Goal: Task Accomplishment & Management: Use online tool/utility

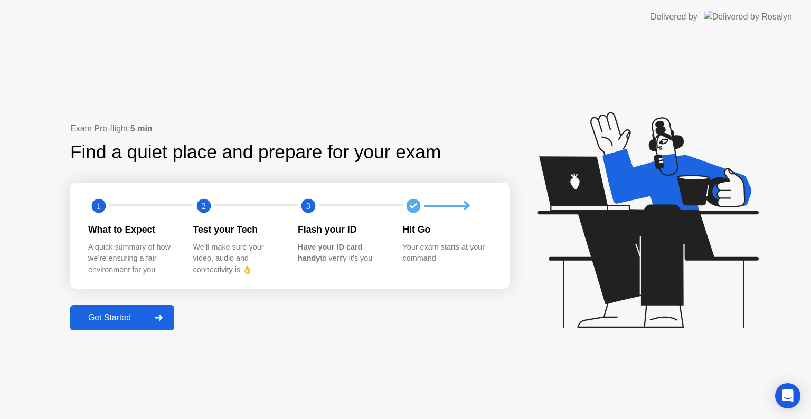
click at [114, 321] on div "Get Started" at bounding box center [109, 318] width 72 height 10
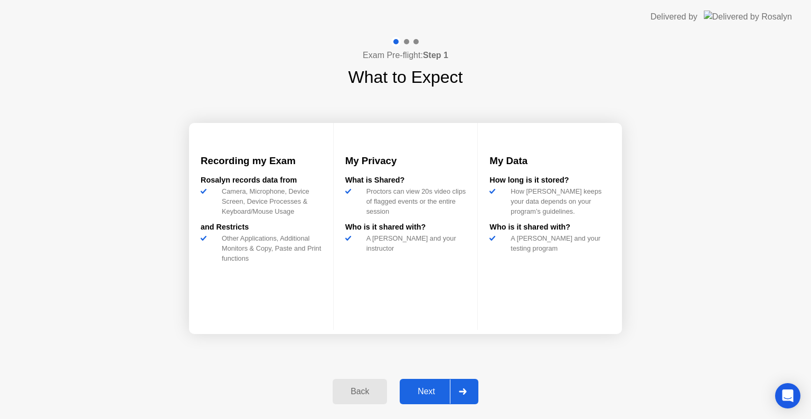
click at [424, 395] on div "Next" at bounding box center [426, 392] width 47 height 10
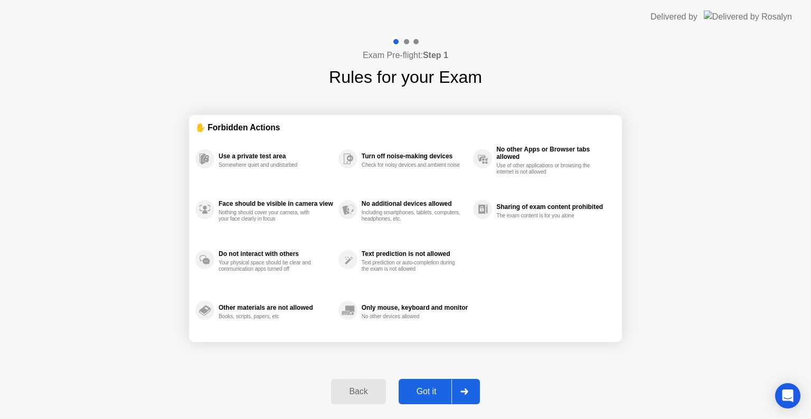
click at [424, 395] on div "Got it" at bounding box center [427, 392] width 50 height 10
select select "**********"
select select "*******"
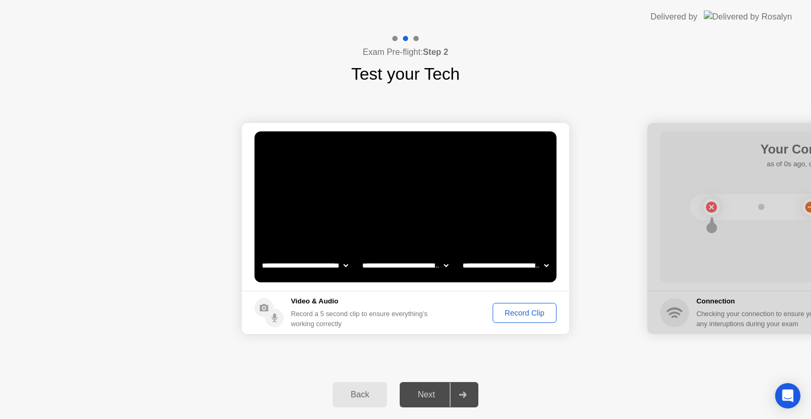
click at [514, 316] on div "Record Clip" at bounding box center [524, 313] width 56 height 8
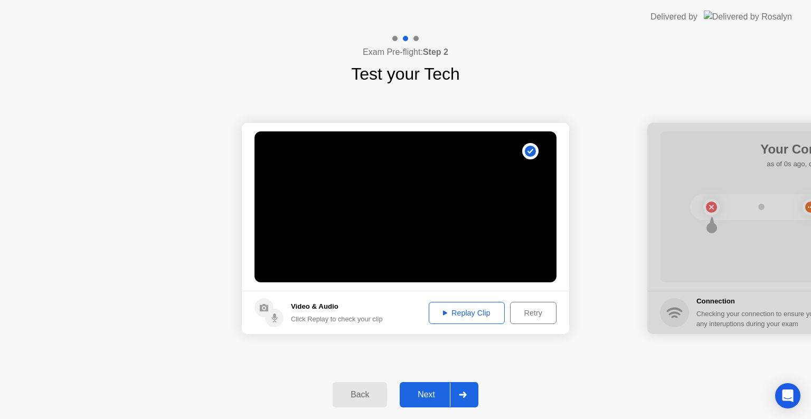
click at [426, 398] on div "Next" at bounding box center [426, 395] width 47 height 10
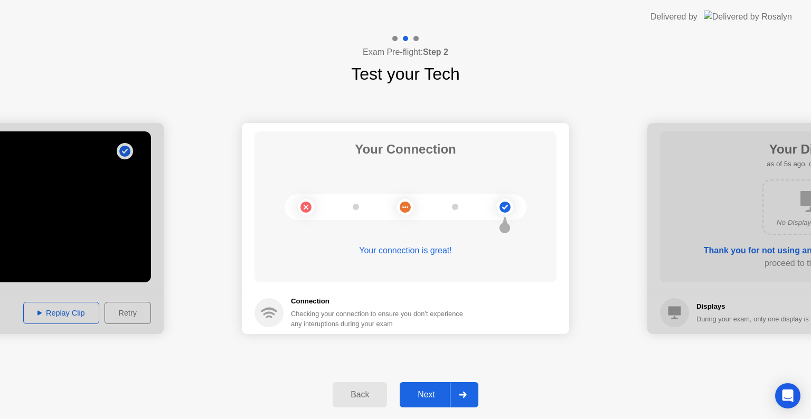
click at [426, 398] on div "Next" at bounding box center [426, 395] width 47 height 10
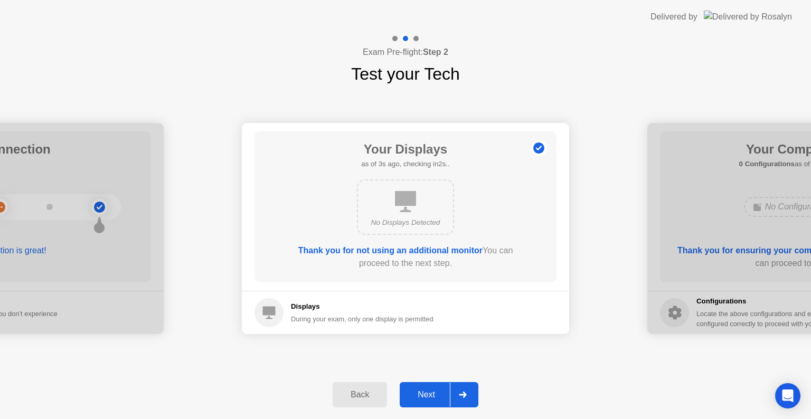
click at [426, 398] on div "Next" at bounding box center [426, 395] width 47 height 10
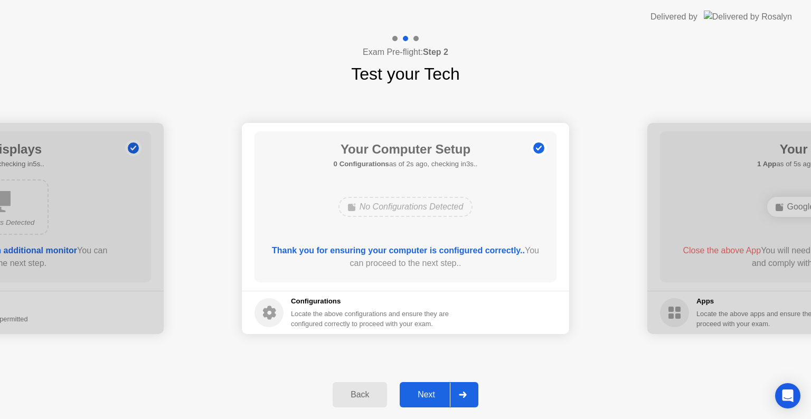
click at [426, 398] on div "Next" at bounding box center [426, 395] width 47 height 10
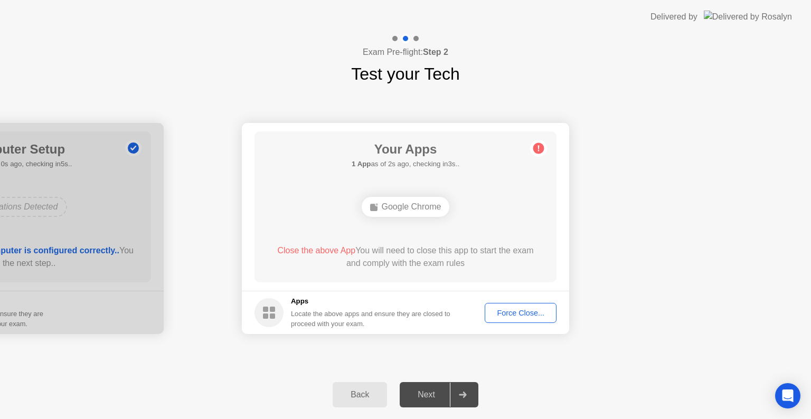
click at [511, 310] on div "Force Close..." at bounding box center [520, 313] width 64 height 8
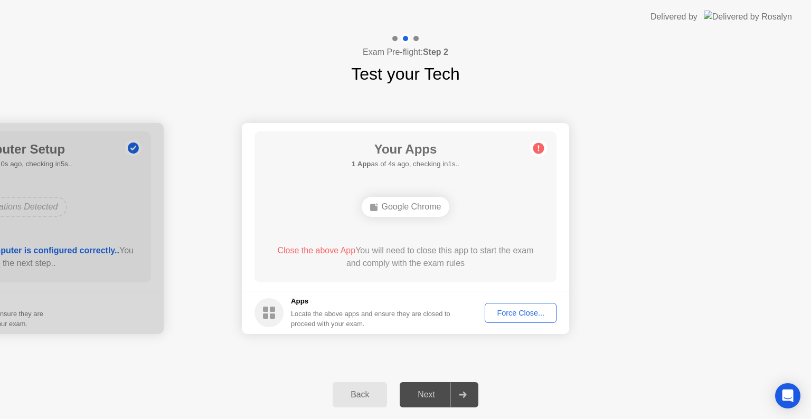
click at [509, 310] on div "Force Close..." at bounding box center [520, 313] width 64 height 8
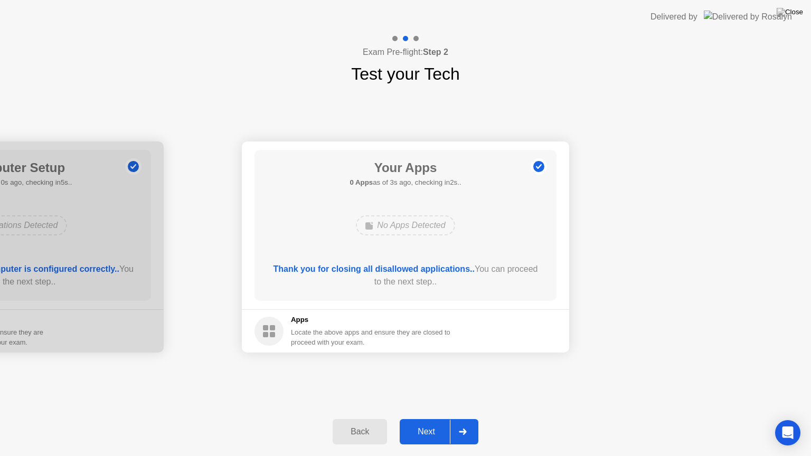
click at [424, 419] on div "Next" at bounding box center [426, 432] width 47 height 10
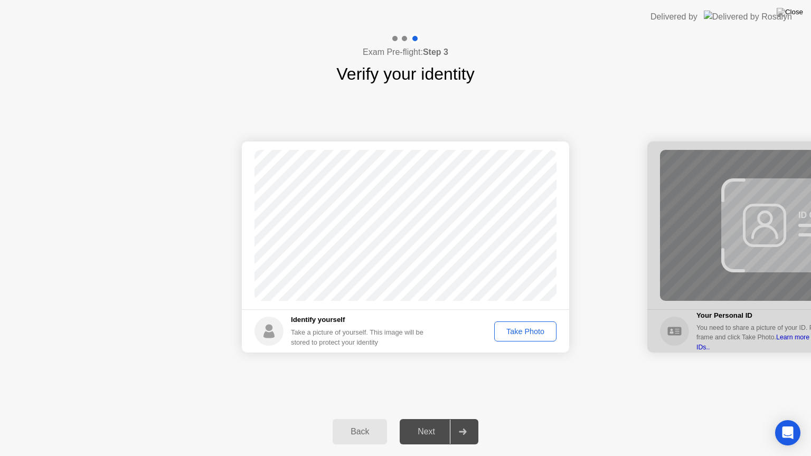
click at [520, 327] on div "Take Photo" at bounding box center [525, 331] width 55 height 8
click at [419, 419] on button "Next" at bounding box center [439, 431] width 79 height 25
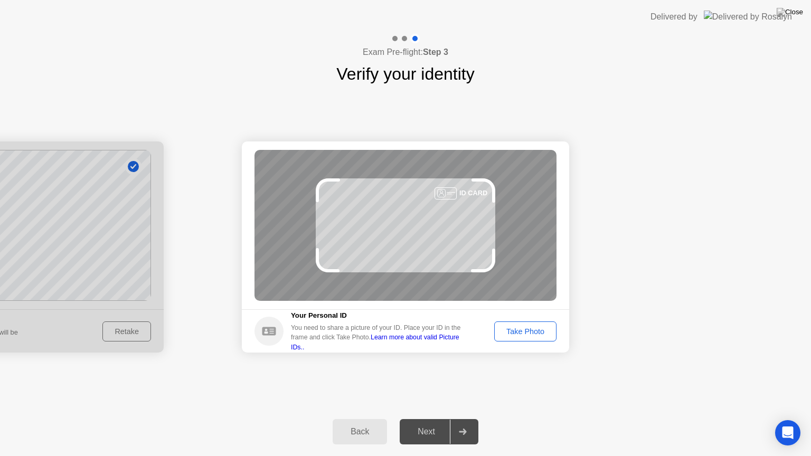
click at [537, 328] on div "Take Photo" at bounding box center [525, 331] width 55 height 8
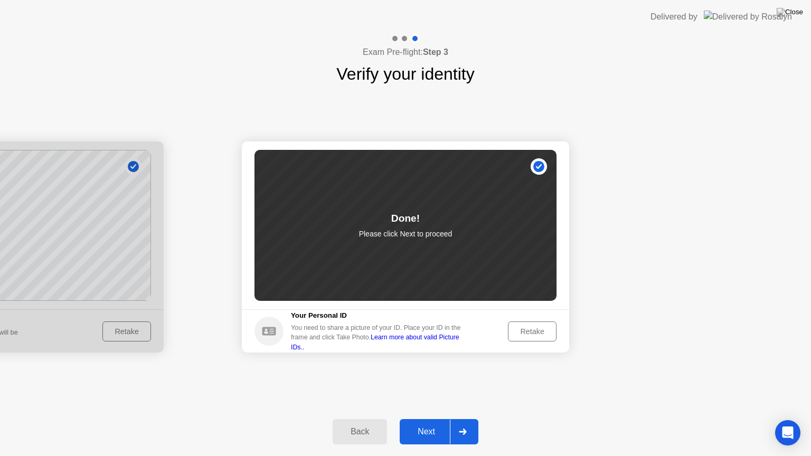
click at [431, 419] on div "Next" at bounding box center [426, 432] width 47 height 10
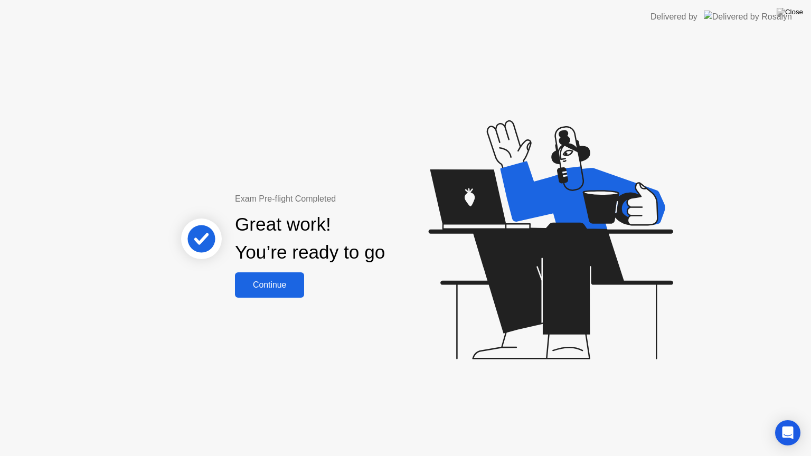
click at [276, 280] on div "Continue" at bounding box center [269, 285] width 63 height 10
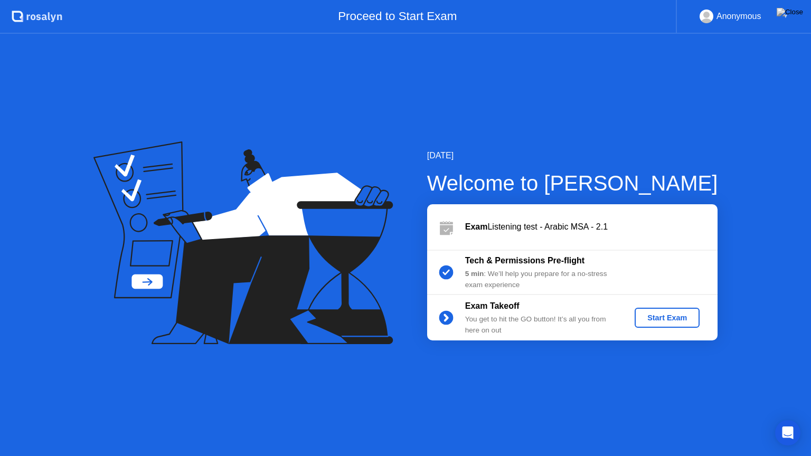
click at [682, 316] on div "Start Exam" at bounding box center [667, 318] width 56 height 8
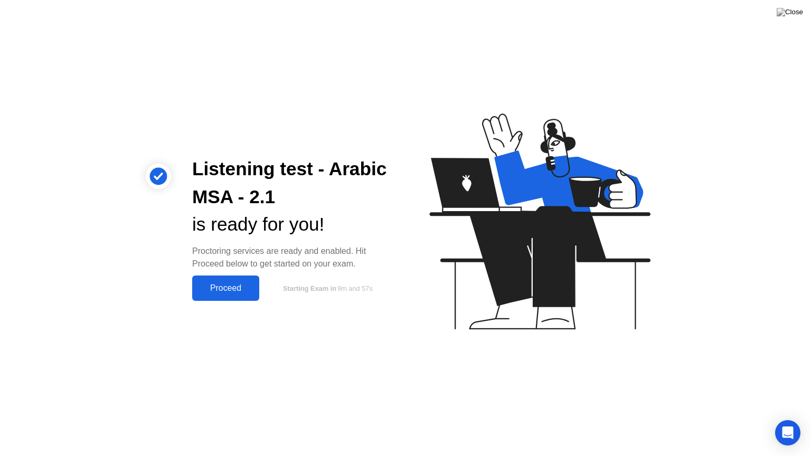
click at [234, 284] on div "Proceed" at bounding box center [225, 288] width 61 height 10
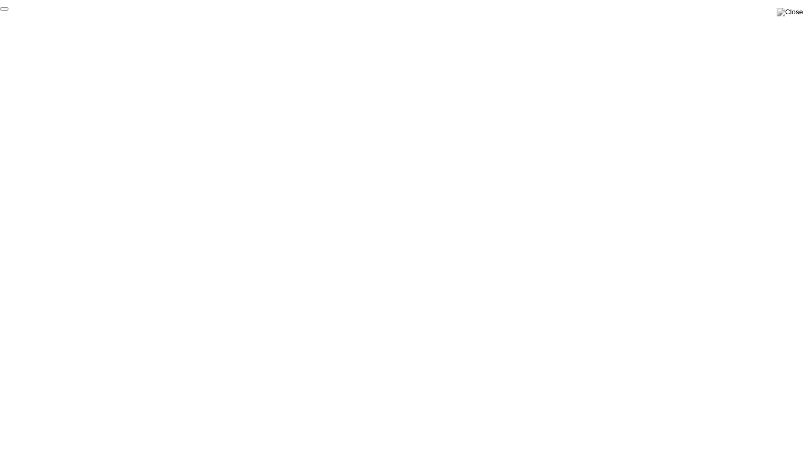
click div "End Proctoring Session"
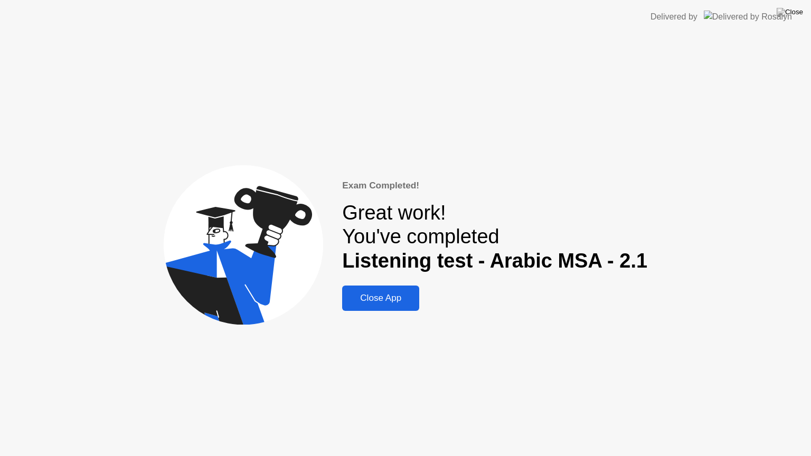
click at [393, 293] on div "Close App" at bounding box center [380, 298] width 71 height 11
